Goal: Information Seeking & Learning: Learn about a topic

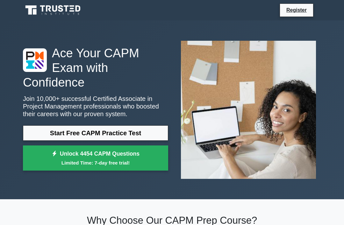
click at [295, 14] on link "Register" at bounding box center [297, 10] width 28 height 8
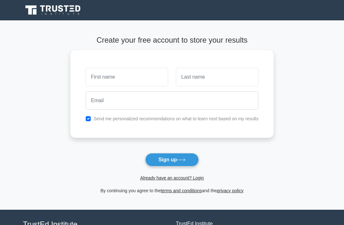
click at [174, 180] on link "Already have an account? Login" at bounding box center [172, 178] width 64 height 5
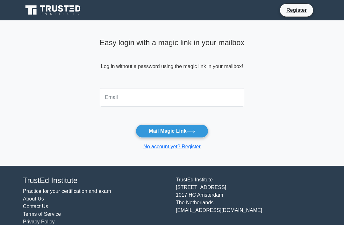
click at [192, 96] on input "email" at bounding box center [172, 97] width 145 height 18
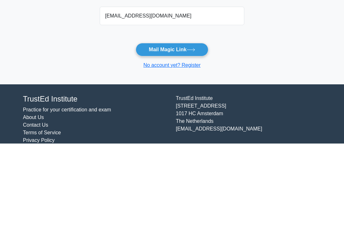
type input "adebunmia@yahoo.com"
click at [192, 130] on icon at bounding box center [191, 131] width 8 height 3
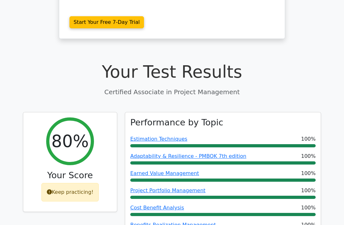
scroll to position [174, 0]
click at [81, 183] on div "Keep practicing!" at bounding box center [70, 192] width 58 height 18
click at [83, 183] on div "Keep practicing!" at bounding box center [70, 192] width 58 height 18
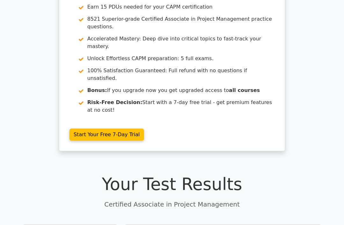
scroll to position [0, 0]
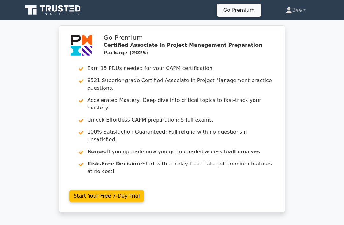
click at [75, 12] on icon at bounding box center [53, 10] width 61 height 12
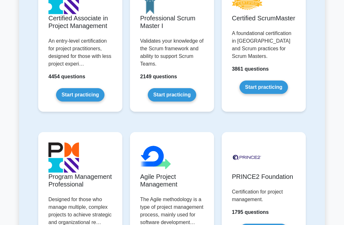
scroll to position [348, 0]
click at [84, 102] on link "Start practicing" at bounding box center [80, 94] width 48 height 13
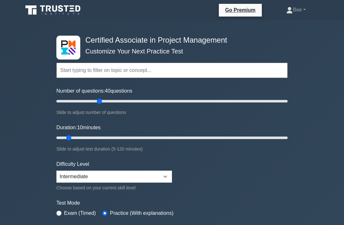
type input "40"
type input "30"
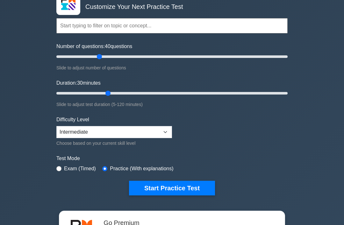
scroll to position [45, 0]
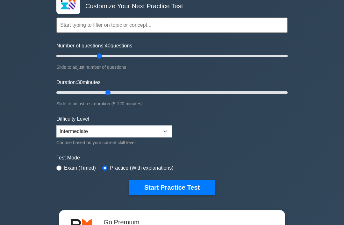
click at [198, 188] on button "Start Practice Test" at bounding box center [172, 188] width 86 height 15
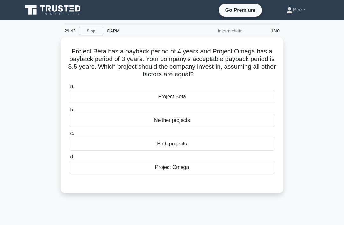
click at [158, 122] on div "Neither projects" at bounding box center [172, 120] width 207 height 13
click at [69, 112] on input "b. Neither projects" at bounding box center [69, 110] width 0 height 4
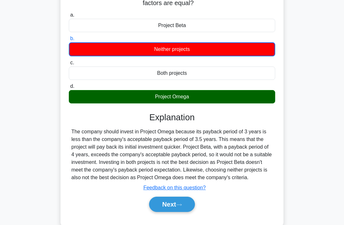
scroll to position [71, 0]
click at [176, 212] on button "Next" at bounding box center [172, 204] width 46 height 15
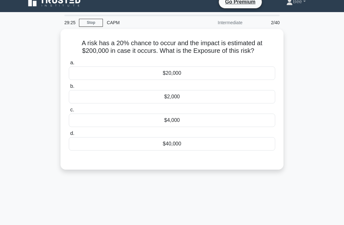
scroll to position [8, 0]
click at [189, 151] on div "$40,000" at bounding box center [172, 143] width 207 height 13
click at [69, 136] on input "d. $40,000" at bounding box center [69, 134] width 0 height 4
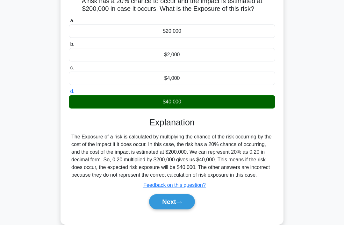
scroll to position [99, 0]
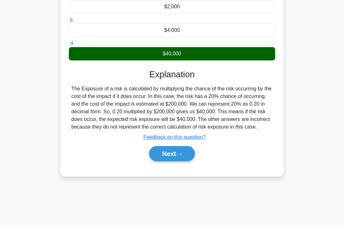
click at [171, 162] on button "Next" at bounding box center [172, 153] width 46 height 15
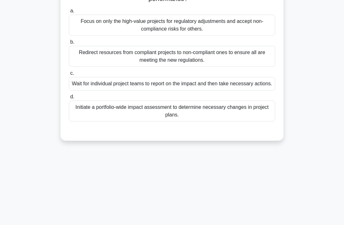
scroll to position [38, 0]
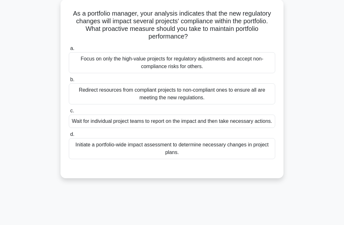
click at [154, 159] on div "Initiate a portfolio-wide impact assessment to determine necessary changes in p…" at bounding box center [172, 148] width 207 height 21
click at [69, 137] on input "d. Initiate a portfolio-wide impact assessment to determine necessary changes i…" at bounding box center [69, 135] width 0 height 4
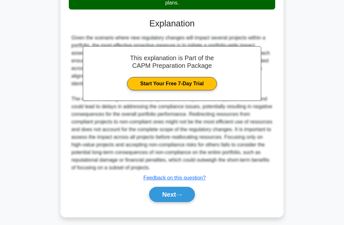
click at [166, 203] on button "Next" at bounding box center [172, 194] width 46 height 15
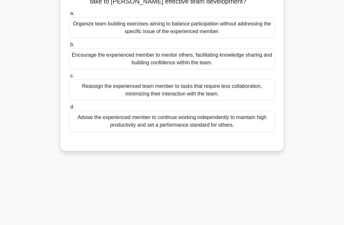
scroll to position [42, 0]
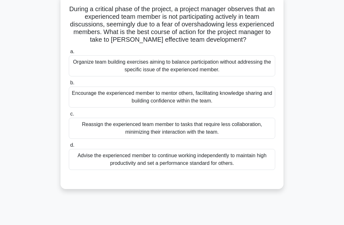
click at [145, 107] on div "Encourage the experienced member to mentor others, facilitating knowledge shari…" at bounding box center [172, 97] width 207 height 21
click at [69, 85] on input "b. Encourage the experienced member to mentor others, facilitating knowledge sh…" at bounding box center [69, 83] width 0 height 4
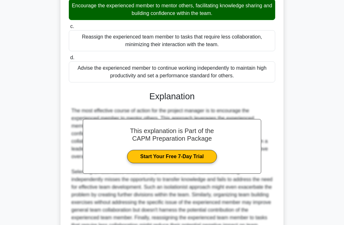
scroll to position [208, 0]
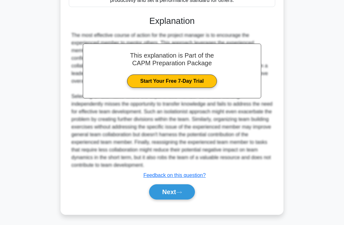
click at [170, 200] on button "Next" at bounding box center [172, 192] width 46 height 15
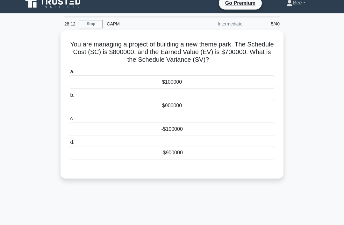
scroll to position [0, 0]
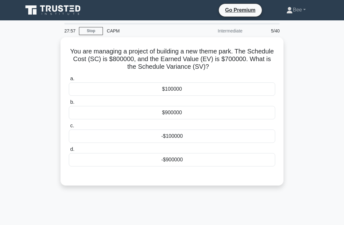
click at [157, 89] on div "$100000" at bounding box center [172, 89] width 207 height 13
click at [69, 81] on input "a. $100000" at bounding box center [69, 79] width 0 height 4
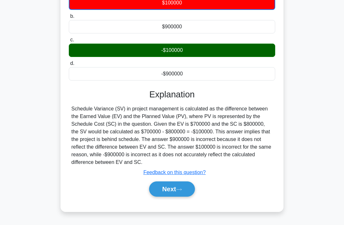
scroll to position [99, 0]
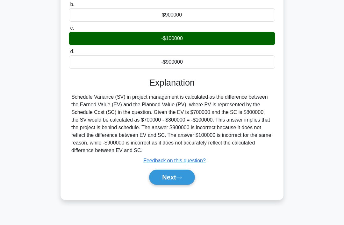
click at [178, 181] on button "Next" at bounding box center [172, 177] width 46 height 15
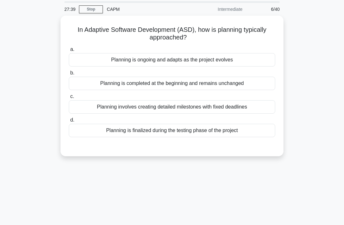
scroll to position [0, 0]
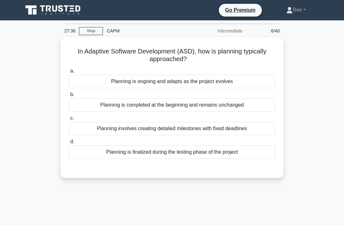
click at [174, 83] on div "Planning is ongoing and adapts as the project evolves" at bounding box center [172, 81] width 207 height 13
click at [69, 73] on input "a. Planning is ongoing and adapts as the project evolves" at bounding box center [69, 71] width 0 height 4
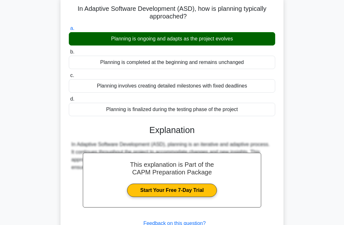
scroll to position [99, 0]
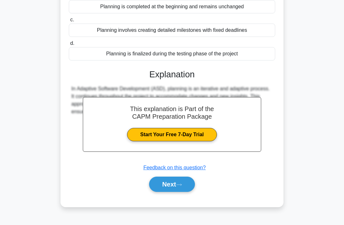
click at [171, 188] on button "Next" at bounding box center [172, 184] width 46 height 15
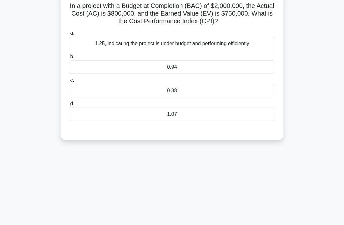
scroll to position [16, 0]
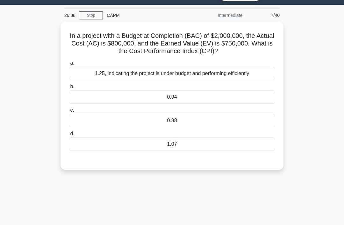
click at [212, 104] on div "a. 1.25, indicating the project is under budget and performing efficiently b. 0…" at bounding box center [172, 105] width 214 height 94
click at [192, 102] on div "0.94" at bounding box center [172, 97] width 207 height 13
click at [69, 89] on input "b. 0.94" at bounding box center [69, 87] width 0 height 4
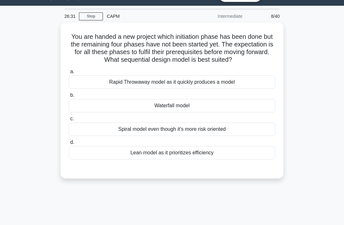
scroll to position [15, 0]
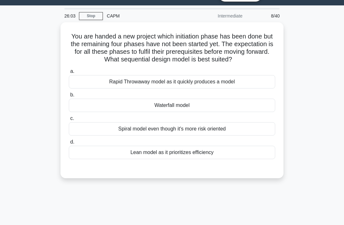
click at [174, 112] on div "Waterfall model" at bounding box center [172, 105] width 207 height 13
click at [69, 97] on input "b. Waterfall model" at bounding box center [69, 95] width 0 height 4
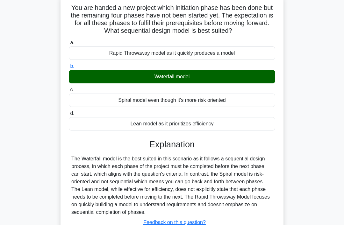
scroll to position [99, 0]
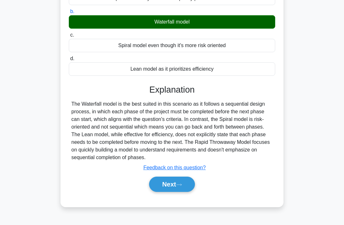
click at [174, 192] on button "Next" at bounding box center [172, 184] width 46 height 15
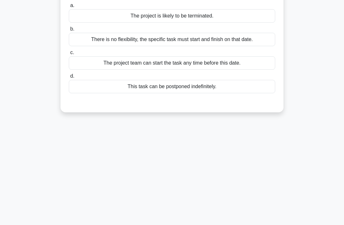
scroll to position [18, 0]
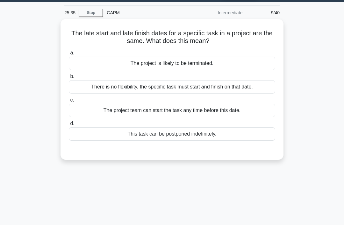
click at [199, 87] on div "There is no flexibility, the specific task must start and finish on that date." at bounding box center [172, 86] width 207 height 13
click at [69, 79] on input "b. There is no flexibility, the specific task must start and finish on that dat…" at bounding box center [69, 77] width 0 height 4
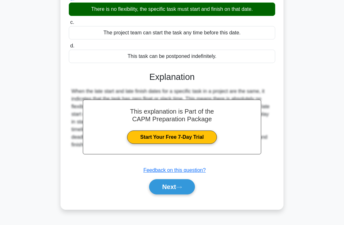
scroll to position [99, 0]
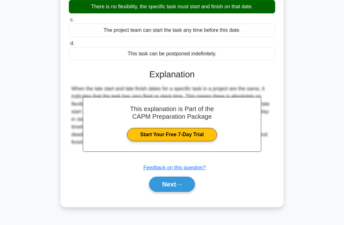
click at [188, 187] on button "Next" at bounding box center [172, 184] width 46 height 15
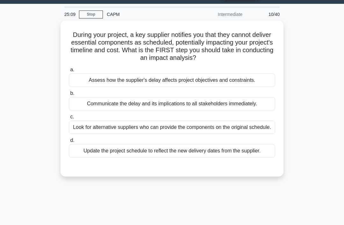
scroll to position [16, 0]
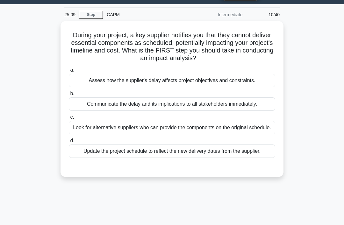
click at [145, 79] on div "Assess how the supplier's delay affects project objectives and constraints." at bounding box center [172, 80] width 207 height 13
click at [69, 72] on input "a. Assess how the supplier's delay affects project objectives and constraints." at bounding box center [69, 70] width 0 height 4
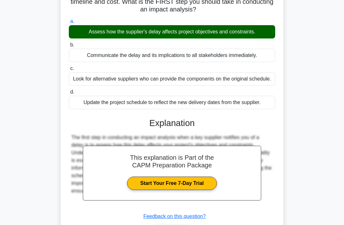
scroll to position [101, 0]
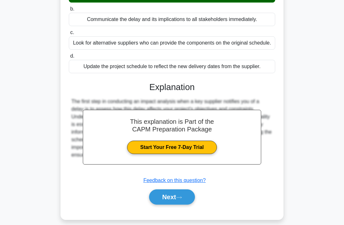
click at [172, 205] on button "Next" at bounding box center [172, 197] width 46 height 15
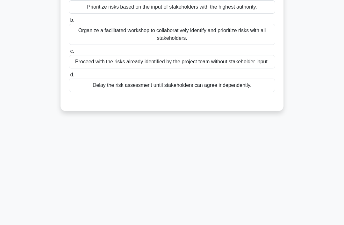
scroll to position [45, 0]
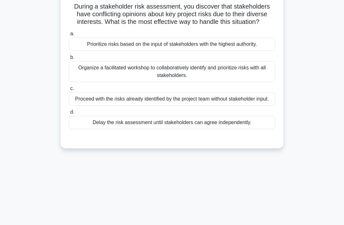
click at [136, 81] on div "Organize a facilitated workshop to collaboratively identify and prioritize risk…" at bounding box center [172, 71] width 207 height 21
click at [69, 60] on input "b. Organize a facilitated workshop to collaboratively identify and prioritize r…" at bounding box center [69, 57] width 0 height 4
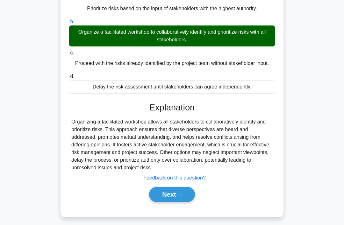
scroll to position [99, 0]
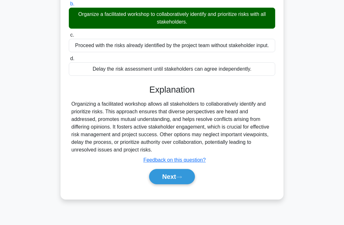
click at [171, 185] on button "Next" at bounding box center [172, 176] width 46 height 15
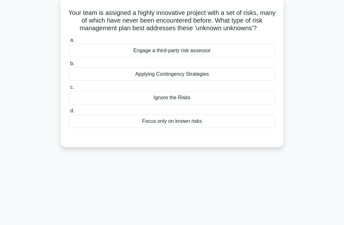
scroll to position [39, 0]
click at [195, 57] on div "Engage a third-party risk assessor" at bounding box center [172, 50] width 207 height 13
click at [69, 42] on input "a. Engage a third-party risk assessor" at bounding box center [69, 40] width 0 height 4
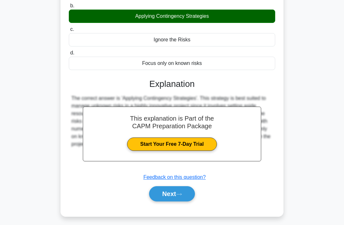
scroll to position [99, 0]
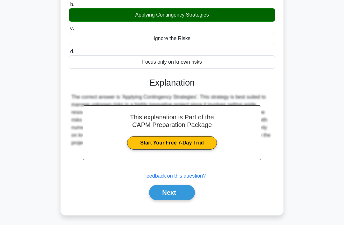
click at [171, 199] on button "Next" at bounding box center [172, 192] width 46 height 15
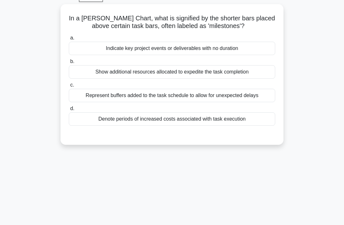
scroll to position [35, 0]
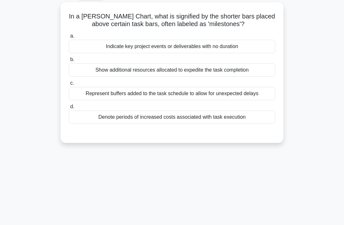
click at [194, 43] on div "Indicate key project events or deliverables with no duration" at bounding box center [172, 46] width 207 height 13
click at [69, 38] on input "a. Indicate key project events or deliverables with no duration" at bounding box center [69, 36] width 0 height 4
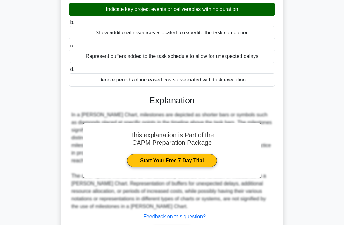
scroll to position [101, 0]
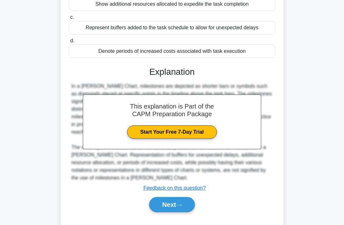
click at [179, 213] on button "Next" at bounding box center [172, 204] width 46 height 15
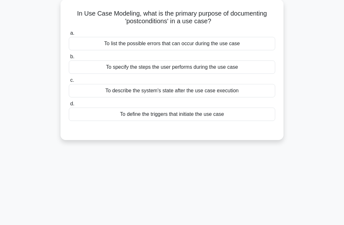
scroll to position [38, 0]
click at [171, 94] on div "To describe the system's state after the use case execution" at bounding box center [172, 90] width 207 height 13
click at [69, 83] on input "c. To describe the system's state after the use case execution" at bounding box center [69, 80] width 0 height 4
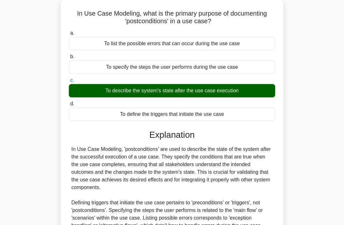
scroll to position [99, 0]
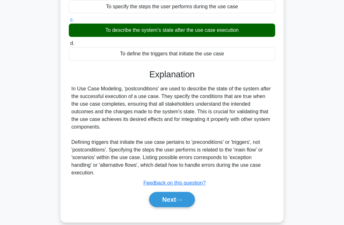
click at [179, 200] on button "Next" at bounding box center [172, 199] width 46 height 15
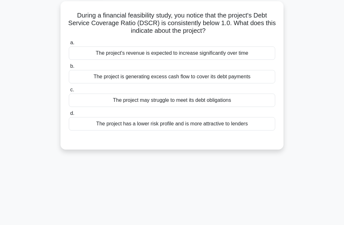
scroll to position [35, 0]
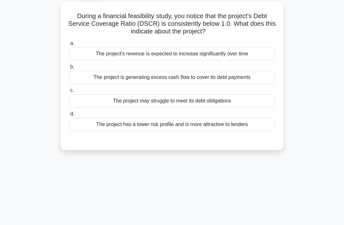
click at [183, 123] on div "The project has a lower risk profile and is more attractive to lenders" at bounding box center [172, 124] width 207 height 13
click at [69, 116] on input "d. The project has a lower risk profile and is more attractive to lenders" at bounding box center [69, 114] width 0 height 4
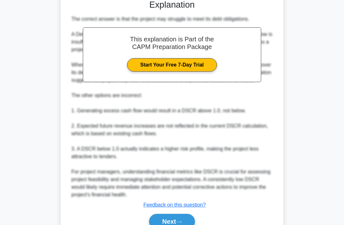
scroll to position [201, 0]
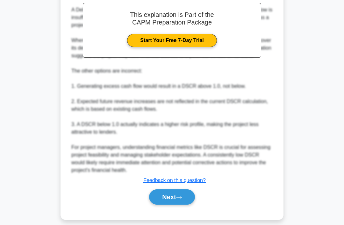
click at [171, 205] on button "Next" at bounding box center [172, 197] width 46 height 15
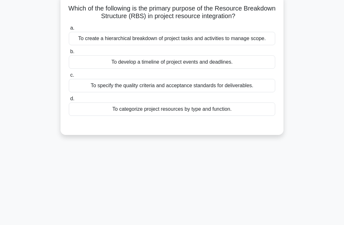
scroll to position [44, 0]
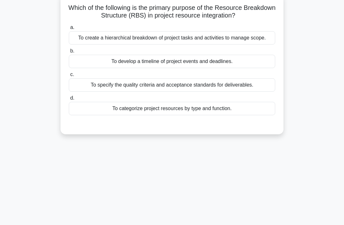
click at [155, 115] on div "To categorize project resources by type and function." at bounding box center [172, 108] width 207 height 13
click at [69, 100] on input "d. To categorize project resources by type and function." at bounding box center [69, 98] width 0 height 4
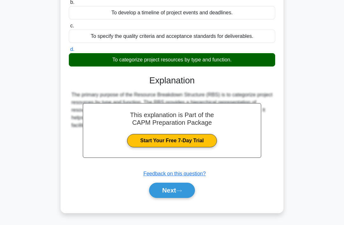
scroll to position [99, 0]
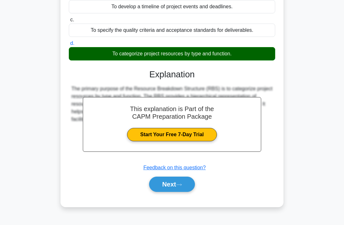
click at [174, 192] on button "Next" at bounding box center [172, 184] width 46 height 15
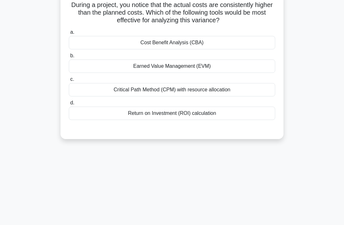
scroll to position [47, 0]
click at [178, 49] on div "Cost Benefit Analysis (CBA)" at bounding box center [172, 42] width 207 height 13
click at [69, 34] on input "a. Cost Benefit Analysis (CBA)" at bounding box center [69, 32] width 0 height 4
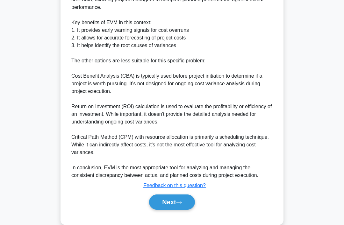
scroll to position [240, 0]
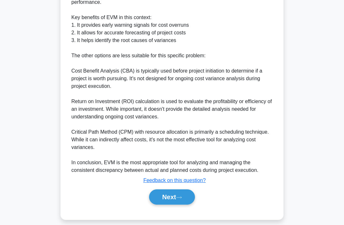
click at [166, 205] on button "Next" at bounding box center [172, 197] width 46 height 15
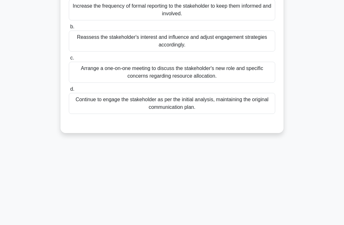
click at [166, 215] on div "21:49 Stop CAPM Intermediate 18/40 In an ongoing project involving multiple ven…" at bounding box center [172, 83] width 306 height 319
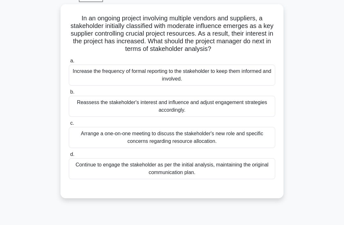
scroll to position [34, 0]
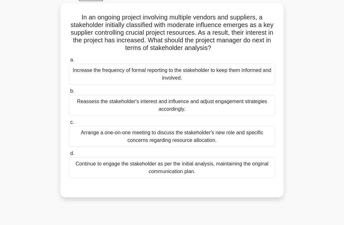
click at [130, 115] on div "Reassess the stakeholder's interest and influence and adjust engagement strateg…" at bounding box center [172, 105] width 207 height 21
click at [69, 93] on input "b. Reassess the stakeholder's interest and influence and adjust engagement stra…" at bounding box center [69, 91] width 0 height 4
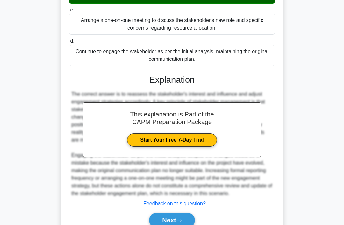
scroll to position [178, 0]
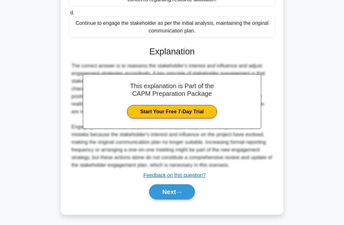
click at [170, 200] on button "Next" at bounding box center [172, 192] width 46 height 15
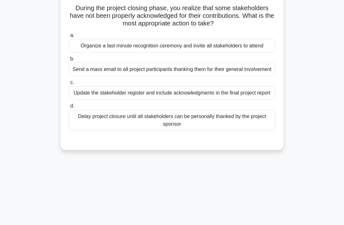
scroll to position [42, 0]
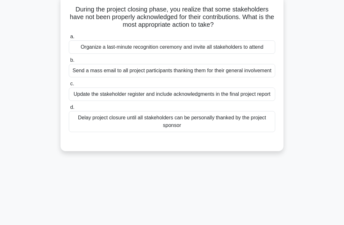
click at [179, 101] on div "Update the stakeholder register and include acknowledgments in the final projec…" at bounding box center [172, 94] width 207 height 13
click at [69, 86] on input "c. Update the stakeholder register and include acknowledgments in the final pro…" at bounding box center [69, 84] width 0 height 4
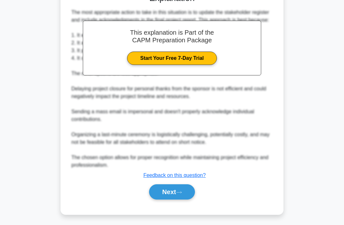
scroll to position [201, 0]
click at [175, 200] on button "Next" at bounding box center [172, 192] width 46 height 15
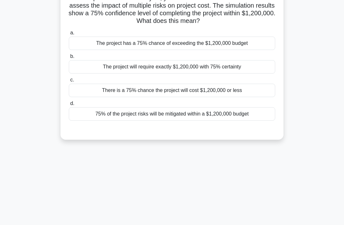
scroll to position [44, 0]
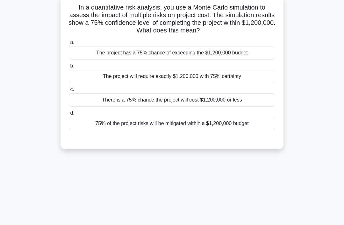
click at [175, 77] on div "The project will require exactly $1,200,000 with 75% certainty" at bounding box center [172, 76] width 207 height 13
click at [69, 68] on input "b. The project will require exactly $1,200,000 with 75% certainty" at bounding box center [69, 66] width 0 height 4
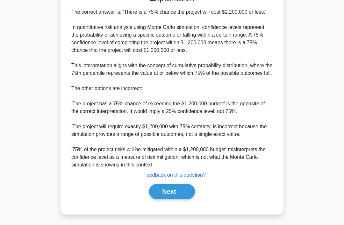
scroll to position [209, 0]
click at [175, 200] on button "Next" at bounding box center [172, 192] width 46 height 15
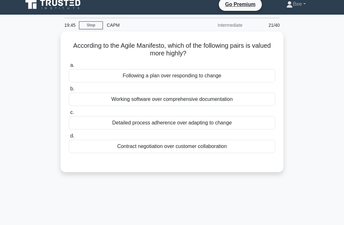
scroll to position [5, 0]
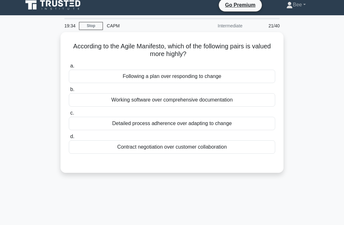
click at [144, 99] on div "Working software over comprehensive documentation" at bounding box center [172, 99] width 207 height 13
click at [69, 92] on input "b. Working software over comprehensive documentation" at bounding box center [69, 90] width 0 height 4
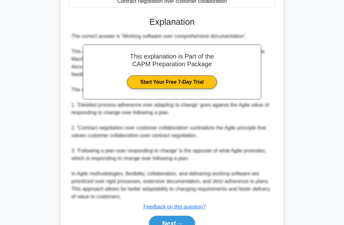
scroll to position [162, 0]
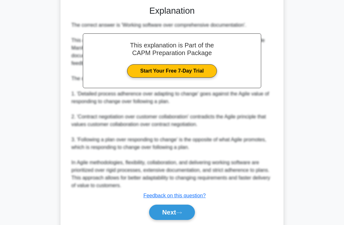
click at [164, 211] on button "Next" at bounding box center [172, 212] width 46 height 15
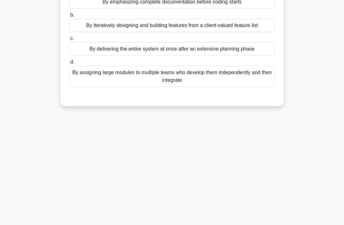
scroll to position [31, 0]
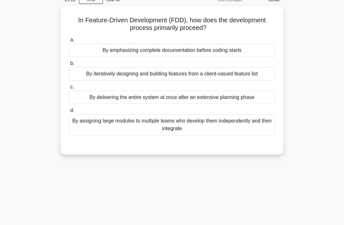
click at [138, 74] on div "By iteratively designing and building features from a client-valued feature list" at bounding box center [172, 73] width 207 height 13
click at [69, 66] on input "b. By iteratively designing and building features from a client-valued feature …" at bounding box center [69, 64] width 0 height 4
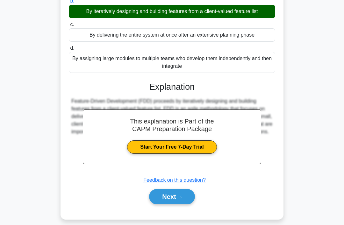
scroll to position [99, 0]
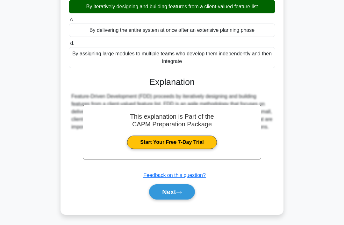
click at [174, 192] on button "Next" at bounding box center [172, 192] width 46 height 15
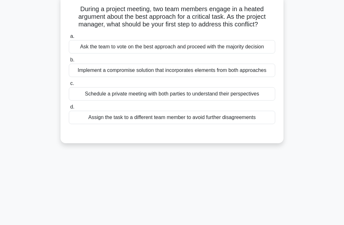
scroll to position [42, 0]
click at [159, 101] on div "Schedule a private meeting with both parties to understand their perspectives" at bounding box center [172, 93] width 207 height 13
click at [69, 86] on input "c. Schedule a private meeting with both parties to understand their perspectives" at bounding box center [69, 84] width 0 height 4
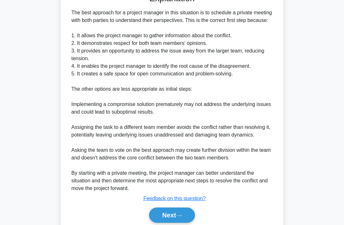
scroll to position [239, 0]
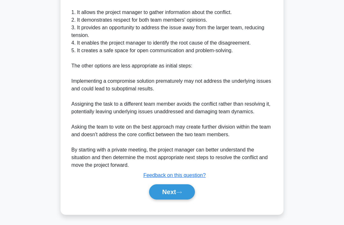
click at [169, 200] on button "Next" at bounding box center [172, 192] width 46 height 15
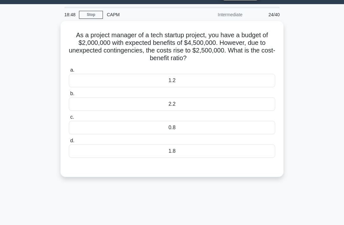
scroll to position [16, 0]
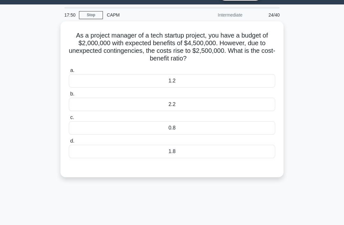
click at [191, 152] on div "1.8" at bounding box center [172, 151] width 207 height 13
click at [69, 144] on input "d. 1.8" at bounding box center [69, 141] width 0 height 4
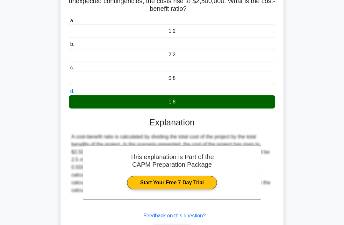
scroll to position [99, 0]
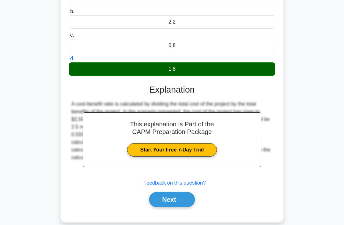
click at [171, 203] on button "Next" at bounding box center [172, 199] width 46 height 15
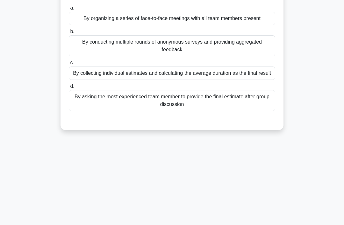
scroll to position [37, 0]
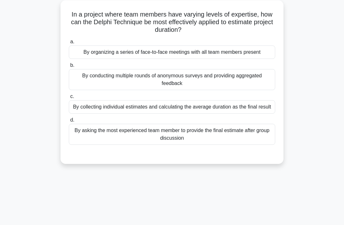
click at [178, 114] on div "By collecting individual estimates and calculating the average duration as the …" at bounding box center [172, 106] width 207 height 13
click at [69, 99] on input "c. By collecting individual estimates and calculating the average duration as t…" at bounding box center [69, 97] width 0 height 4
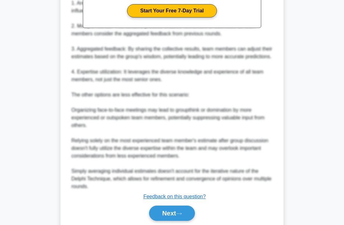
scroll to position [278, 0]
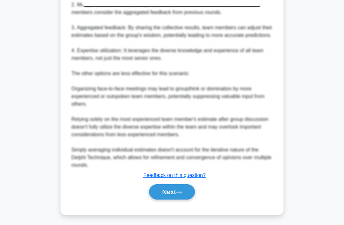
click at [175, 200] on button "Next" at bounding box center [172, 192] width 46 height 15
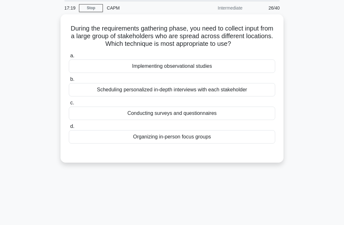
scroll to position [23, 0]
click at [172, 120] on div "Conducting surveys and questionnaires" at bounding box center [172, 113] width 207 height 13
click at [69, 105] on input "c. Conducting surveys and questionnaires" at bounding box center [69, 103] width 0 height 4
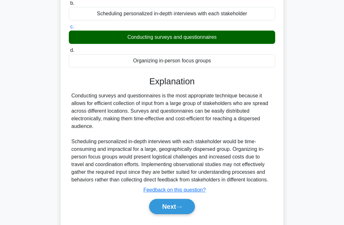
scroll to position [109, 0]
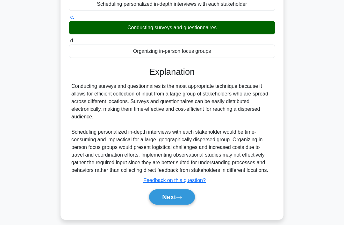
click at [172, 205] on button "Next" at bounding box center [172, 197] width 46 height 15
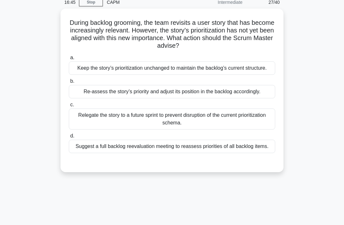
scroll to position [28, 0]
click at [177, 130] on div "Relegate the story to a future sprint to prevent disruption of the current prio…" at bounding box center [172, 119] width 207 height 21
click at [69, 107] on input "c. Relegate the story to a future sprint to prevent disruption of the current p…" at bounding box center [69, 105] width 0 height 4
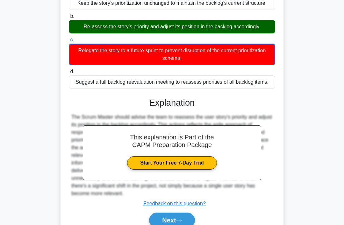
scroll to position [132, 0]
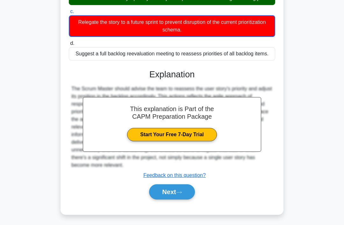
click at [173, 200] on button "Next" at bounding box center [172, 192] width 46 height 15
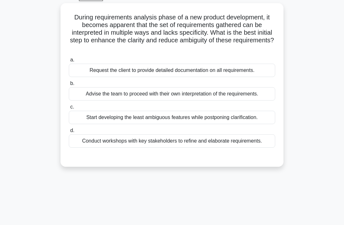
scroll to position [32, 0]
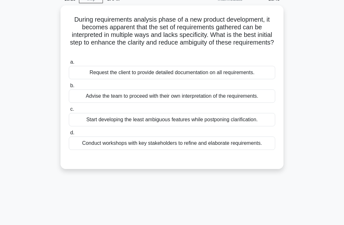
click at [199, 149] on div "Conduct workshops with key stakeholders to refine and elaborate requirements." at bounding box center [172, 143] width 207 height 13
click at [69, 135] on input "d. Conduct workshops with key stakeholders to refine and elaborate requirements." at bounding box center [69, 133] width 0 height 4
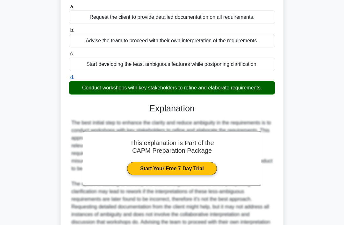
scroll to position [162, 0]
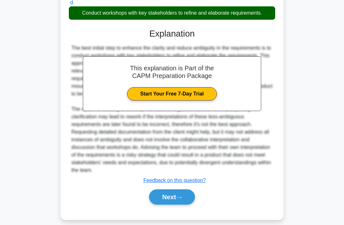
click at [169, 205] on button "Next" at bounding box center [172, 197] width 46 height 15
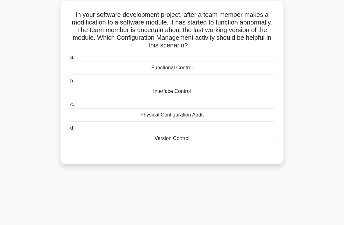
scroll to position [39, 0]
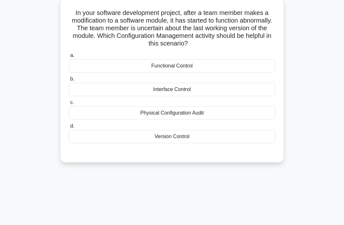
click at [177, 136] on div "Version Control" at bounding box center [172, 136] width 207 height 13
click at [69, 129] on input "d. Version Control" at bounding box center [69, 126] width 0 height 4
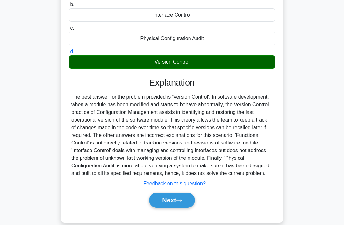
scroll to position [113, 0]
click at [174, 208] on button "Next" at bounding box center [172, 200] width 46 height 15
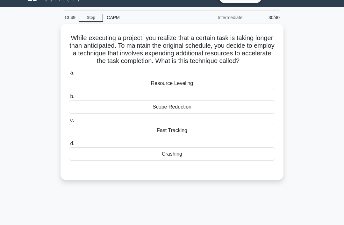
scroll to position [16, 0]
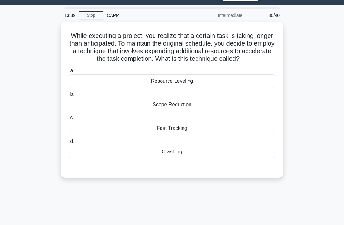
click at [180, 159] on div "Crashing" at bounding box center [172, 151] width 207 height 13
click at [69, 144] on input "d. Crashing" at bounding box center [69, 142] width 0 height 4
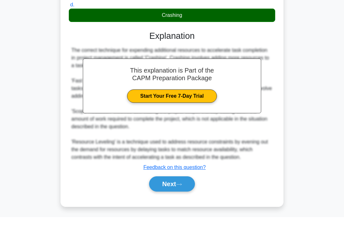
scroll to position [155, 0]
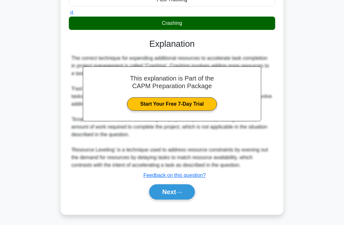
click at [168, 200] on button "Next" at bounding box center [172, 192] width 46 height 15
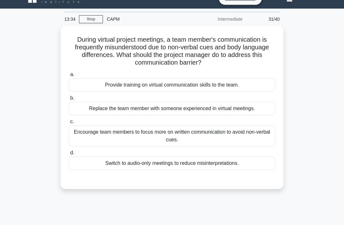
scroll to position [11, 0]
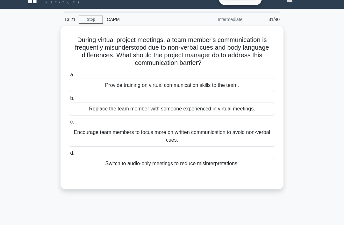
click at [170, 84] on div "Provide training on virtual communication skills to the team." at bounding box center [172, 85] width 207 height 13
click at [69, 77] on input "a. Provide training on virtual communication skills to the team." at bounding box center [69, 75] width 0 height 4
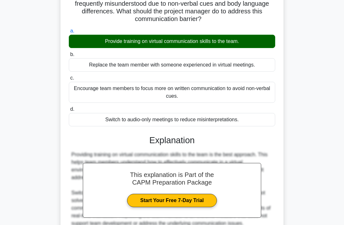
scroll to position [109, 0]
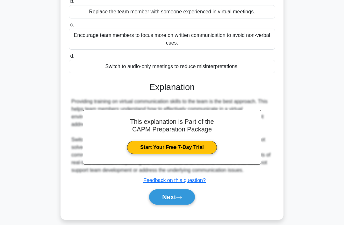
click at [173, 205] on button "Next" at bounding box center [172, 197] width 46 height 15
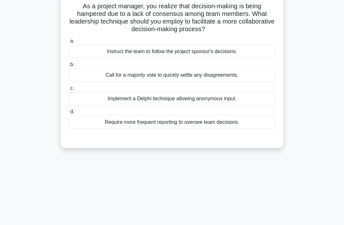
scroll to position [42, 0]
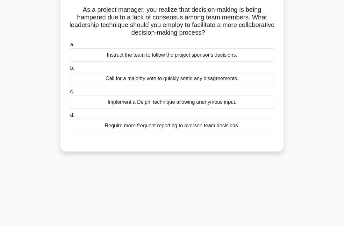
click at [166, 102] on div "Implement a Delphi technique allowing anonymous input." at bounding box center [172, 102] width 207 height 13
click at [69, 94] on input "c. Implement a Delphi technique allowing anonymous input." at bounding box center [69, 92] width 0 height 4
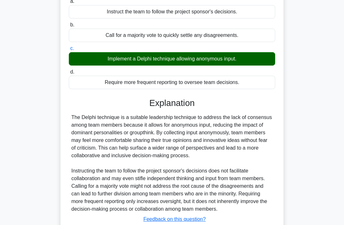
scroll to position [124, 0]
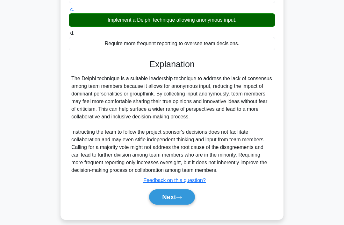
click at [174, 205] on button "Next" at bounding box center [172, 197] width 46 height 15
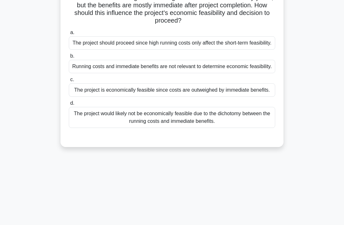
scroll to position [37, 0]
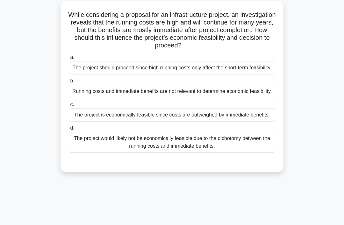
click at [166, 153] on div "The project would likely not be economically feasible due to the dichotomy betw…" at bounding box center [172, 142] width 207 height 21
click at [69, 130] on input "d. The project would likely not be economically feasible due to the dichotomy b…" at bounding box center [69, 128] width 0 height 4
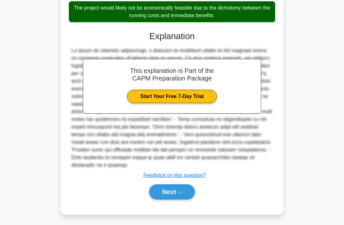
click at [182, 193] on icon at bounding box center [179, 193] width 6 height 4
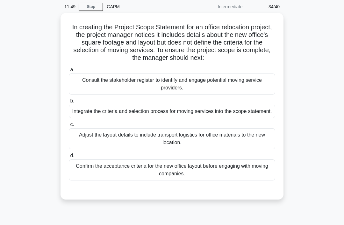
scroll to position [19, 0]
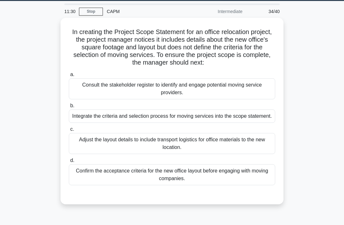
click at [164, 180] on div "Confirm the acceptance criteria for the new office layout before engaging with …" at bounding box center [172, 175] width 207 height 21
click at [69, 163] on input "d. Confirm the acceptance criteria for the new office layout before engaging wi…" at bounding box center [69, 161] width 0 height 4
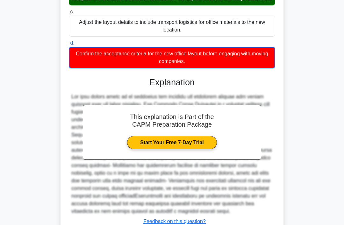
scroll to position [186, 0]
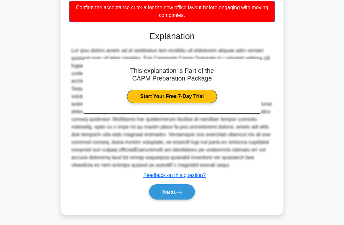
click at [168, 200] on button "Next" at bounding box center [172, 192] width 46 height 15
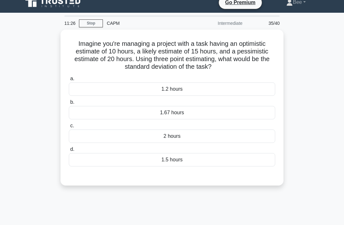
scroll to position [10, 0]
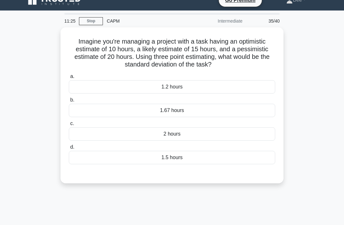
click at [95, 21] on link "Stop" at bounding box center [91, 21] width 24 height 8
